Goal: Information Seeking & Learning: Find specific fact

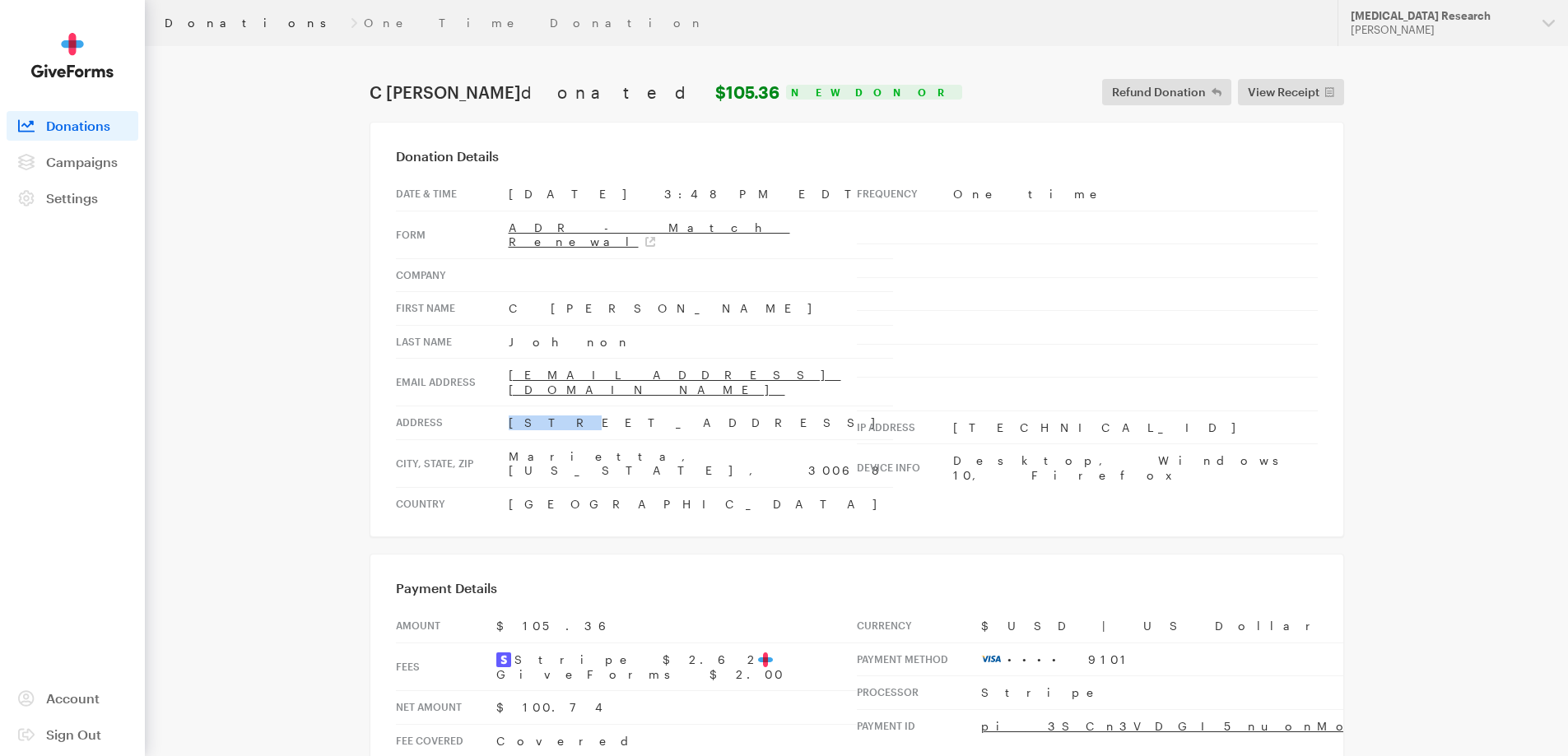
click at [191, 22] on link "Donations" at bounding box center [254, 23] width 179 height 13
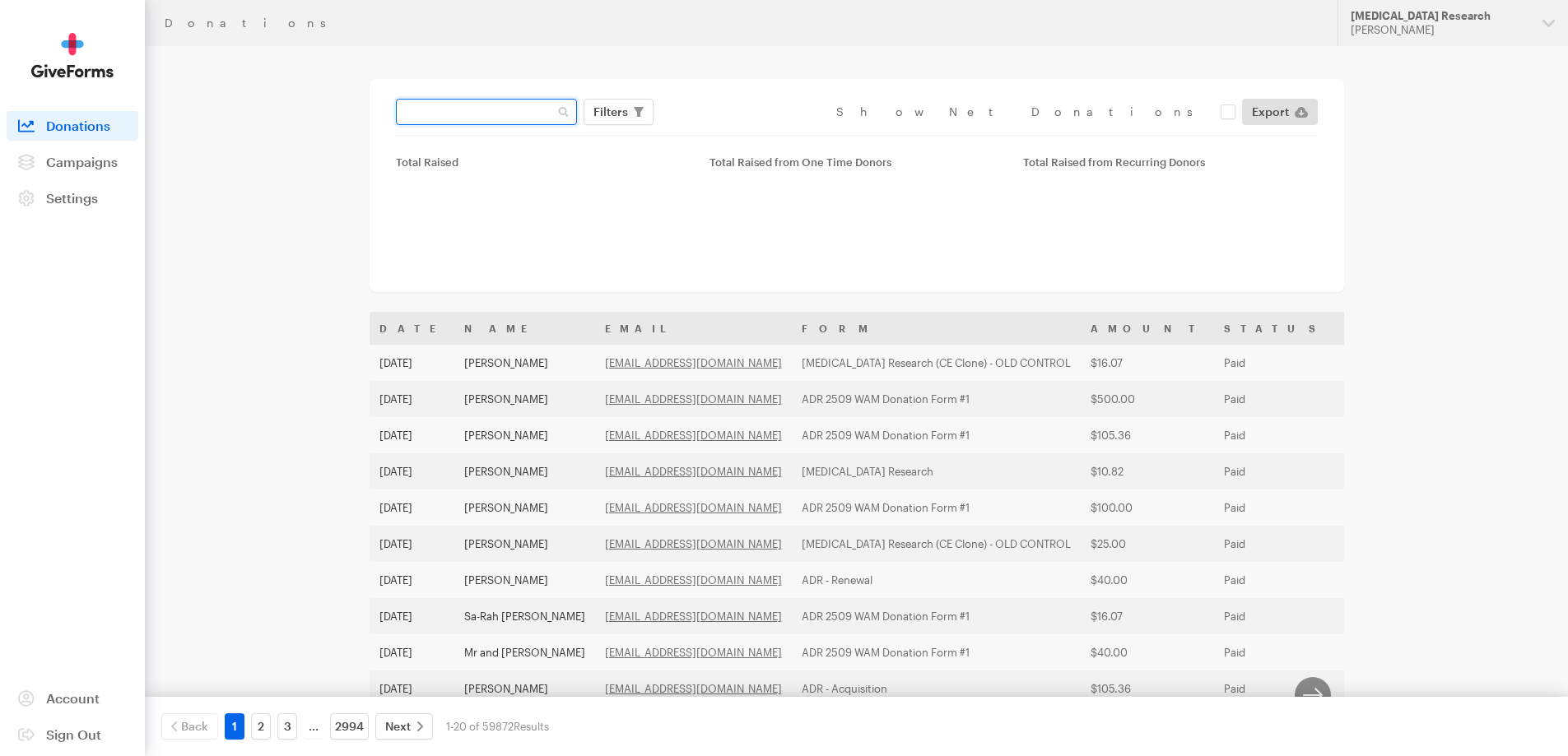
click at [453, 114] on input "text" at bounding box center [487, 112] width 181 height 27
paste input "[EMAIL_ADDRESS][DOMAIN_NAME]"
type input "[EMAIL_ADDRESS][DOMAIN_NAME]"
click at [735, 133] on button "Apply" at bounding box center [760, 147] width 52 height 27
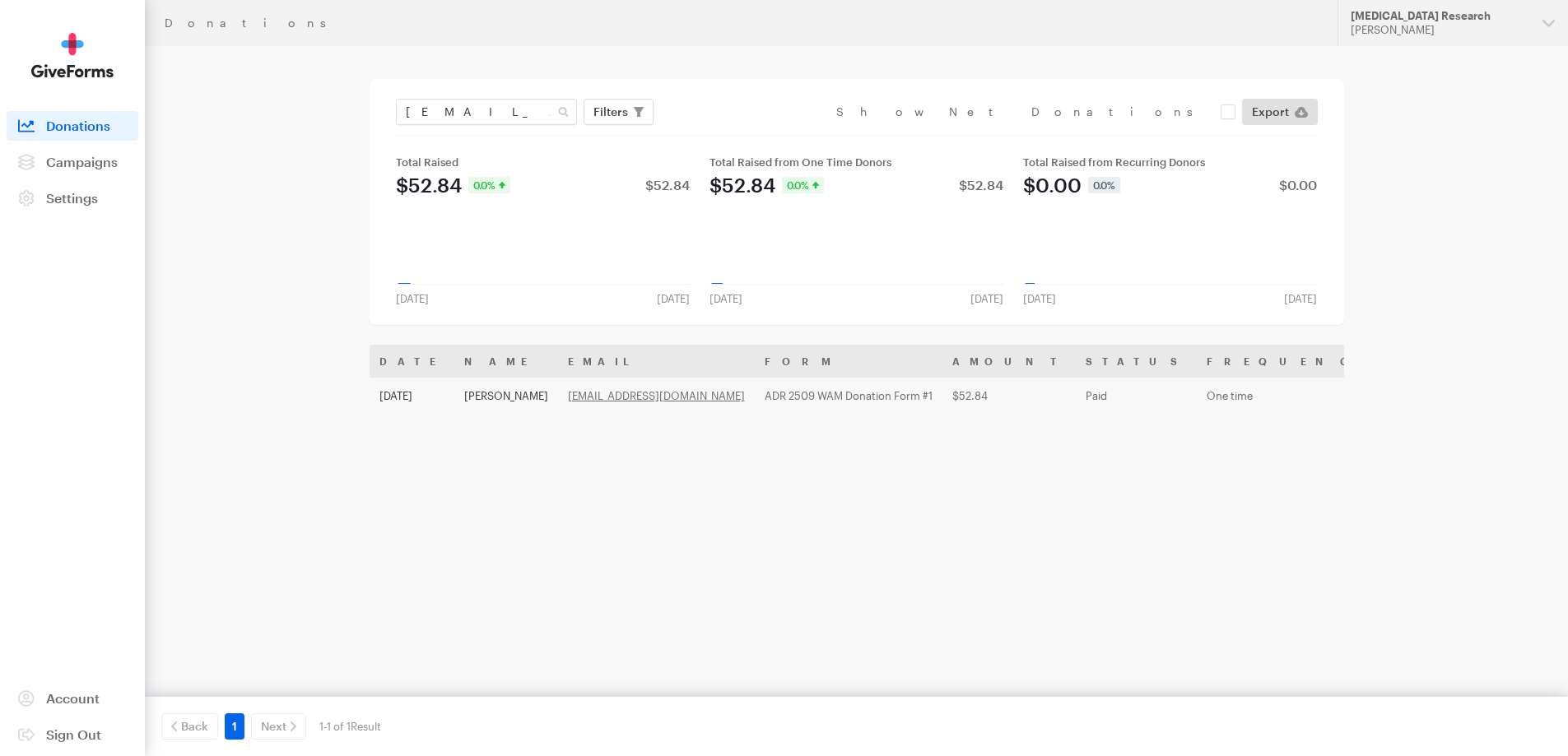
click at [485, 356] on th "Name" at bounding box center [505, 361] width 104 height 33
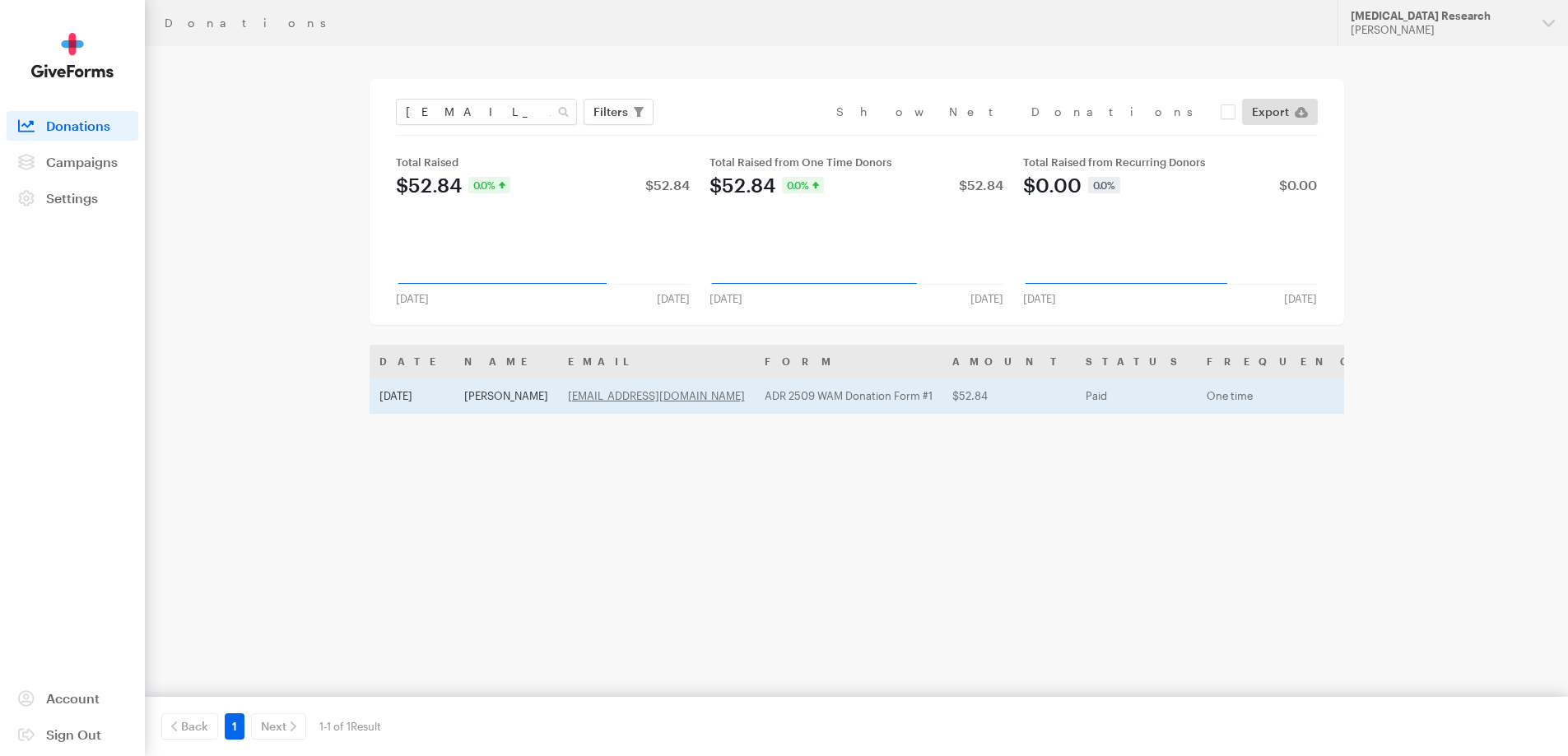
click at [484, 390] on td "[PERSON_NAME]" at bounding box center [505, 395] width 104 height 36
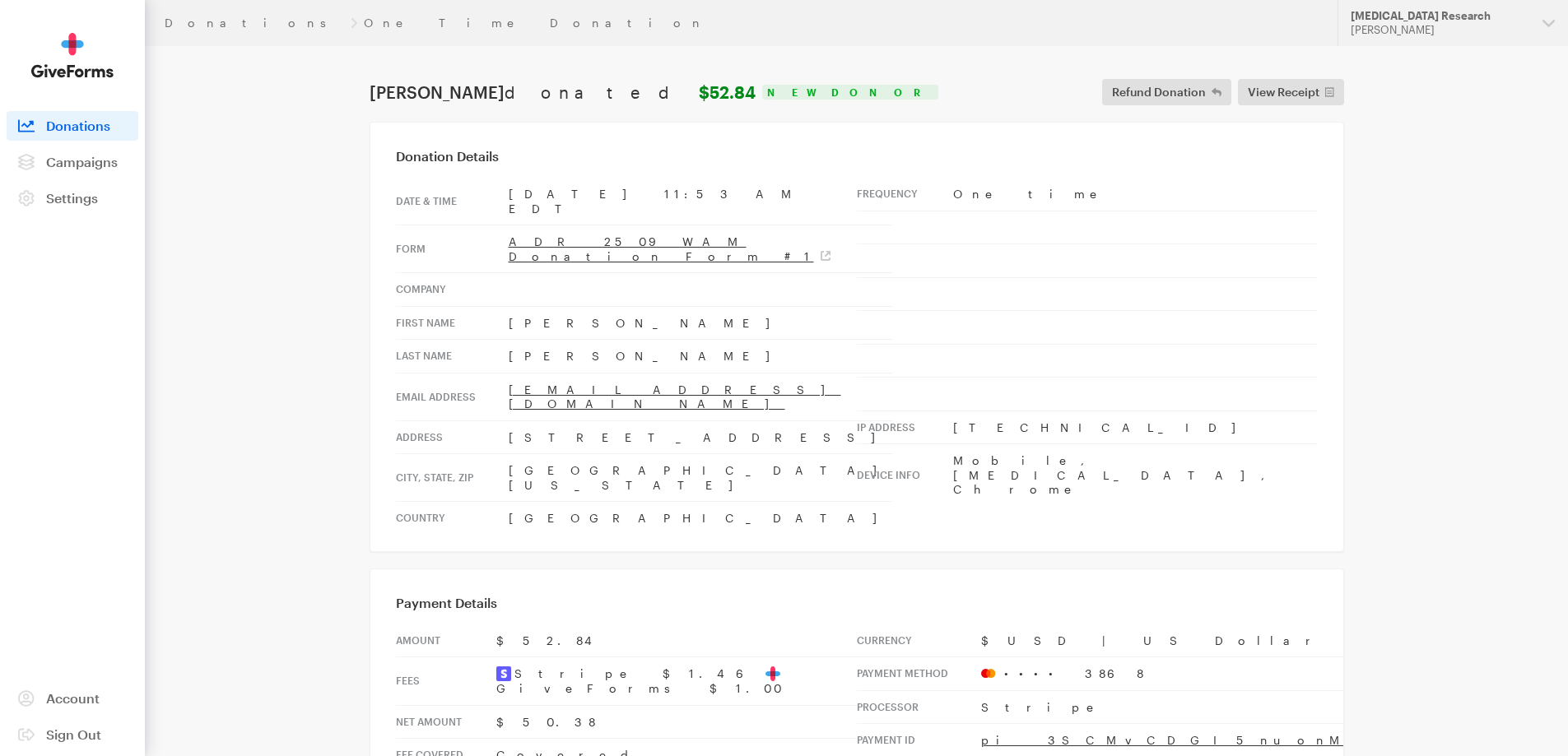
drag, startPoint x: 660, startPoint y: 362, endPoint x: 488, endPoint y: 353, distance: 172.2
click at [488, 373] on tr "Email address hiker92870@yahoo.com" at bounding box center [645, 397] width 497 height 48
copy tr "[EMAIL_ADDRESS][DOMAIN_NAME]"
